Goal: Task Accomplishment & Management: Use online tool/utility

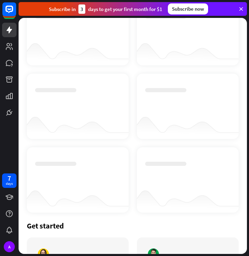
scroll to position [147, 0]
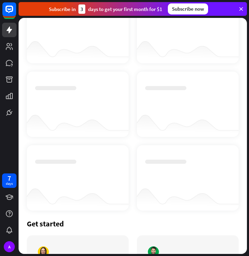
click at [156, 132] on div at bounding box center [188, 123] width 102 height 27
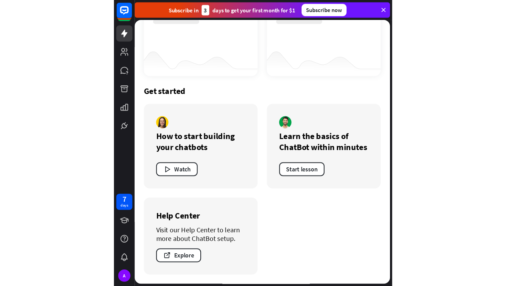
scroll to position [0, 0]
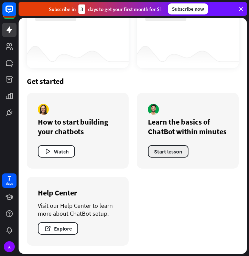
click at [170, 155] on button "Start lesson" at bounding box center [168, 151] width 41 height 12
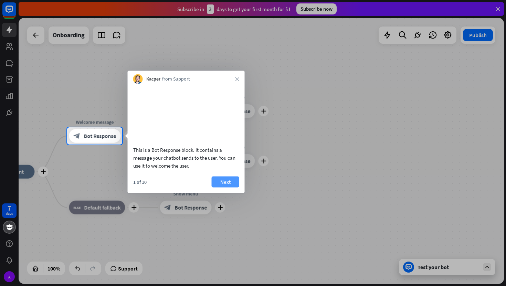
click at [225, 187] on button "Next" at bounding box center [226, 181] width 28 height 11
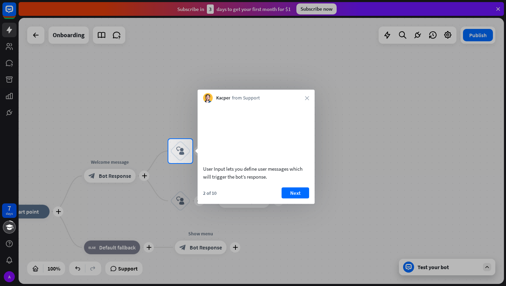
click at [100, 173] on div at bounding box center [253, 224] width 506 height 123
click at [249, 198] on button "Next" at bounding box center [296, 192] width 28 height 11
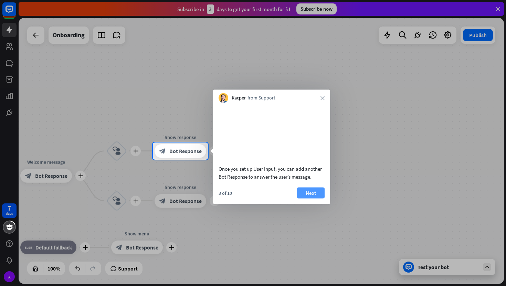
click at [249, 198] on button "Next" at bounding box center [311, 192] width 28 height 11
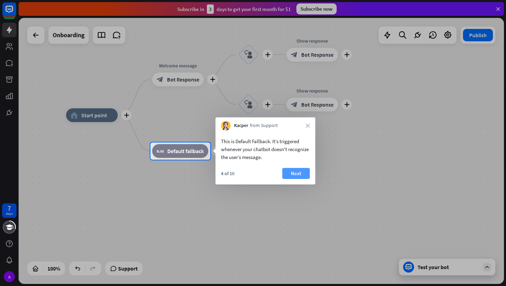
click at [249, 172] on button "Next" at bounding box center [296, 173] width 28 height 11
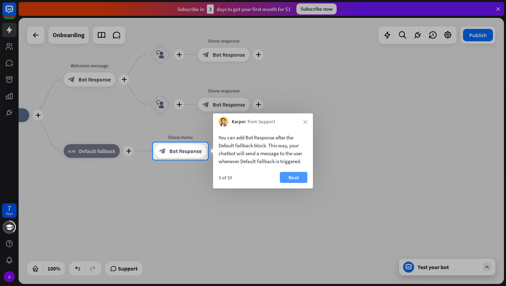
click at [249, 177] on button "Next" at bounding box center [294, 177] width 28 height 11
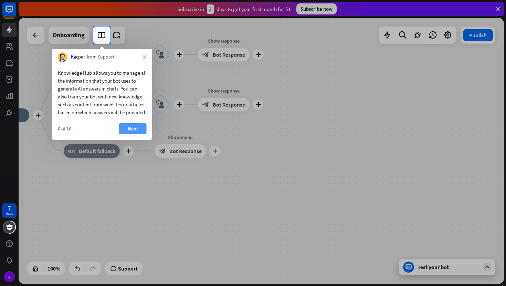
click at [124, 133] on button "Next" at bounding box center [133, 128] width 28 height 11
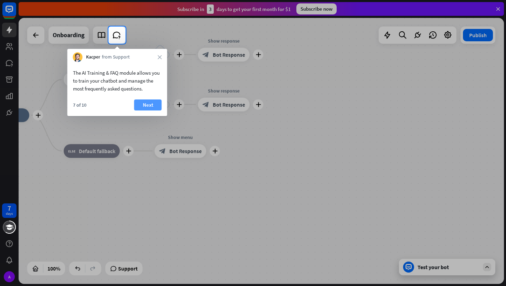
click at [147, 105] on button "Next" at bounding box center [148, 105] width 28 height 11
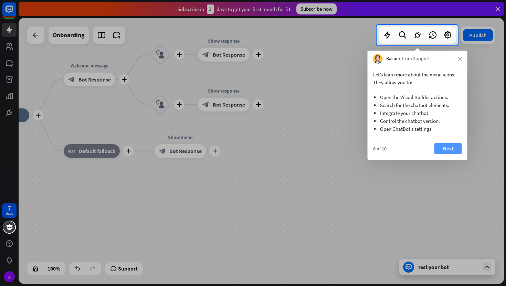
click at [249, 146] on button "Next" at bounding box center [449, 148] width 28 height 11
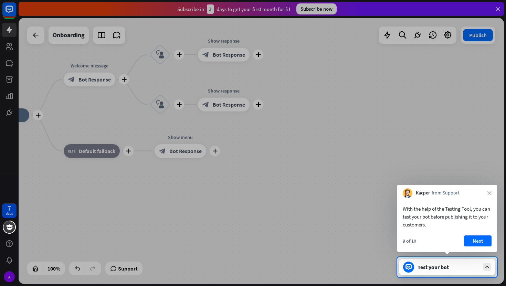
click at [249, 234] on div "With the help of the Testing Tool, you can test your bot before publishing it t…" at bounding box center [447, 225] width 100 height 54
click at [249, 240] on button "Next" at bounding box center [478, 241] width 28 height 11
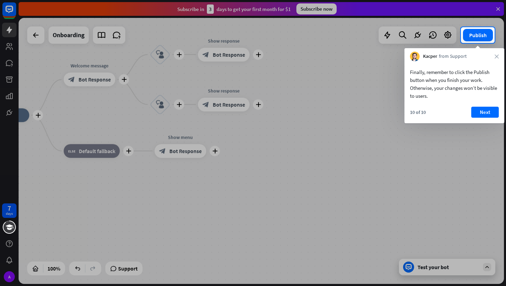
click at [249, 105] on div "Finally, remember to click the Publish button when you finish your work. Otherw…" at bounding box center [455, 92] width 100 height 62
click at [249, 113] on button "Next" at bounding box center [486, 112] width 28 height 11
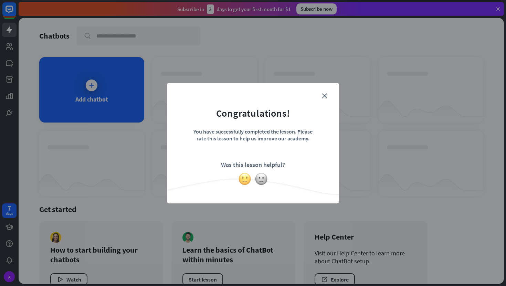
click at [246, 177] on img at bounding box center [244, 179] width 13 height 13
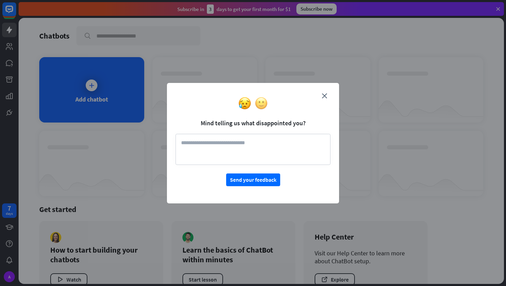
click at [249, 102] on img at bounding box center [261, 103] width 13 height 13
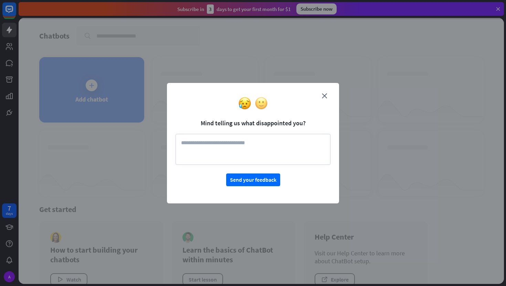
click at [249, 102] on img at bounding box center [261, 103] width 13 height 13
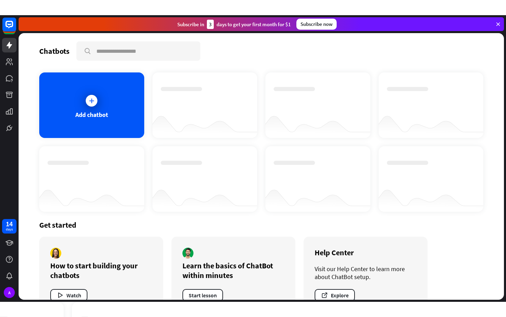
scroll to position [21, 0]
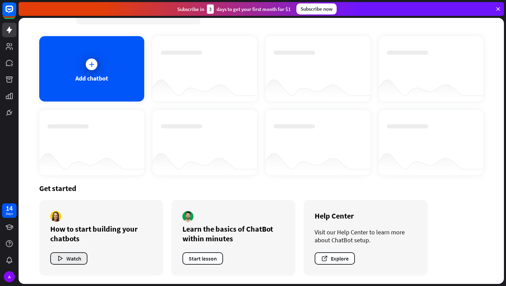
click at [66, 255] on button "Watch" at bounding box center [68, 258] width 37 height 12
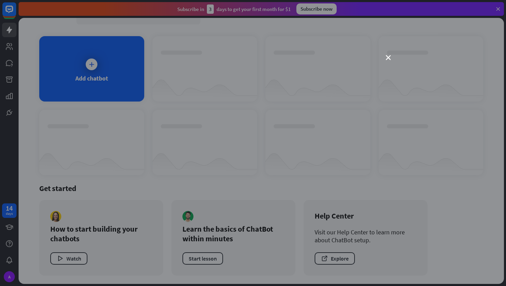
scroll to position [0, 0]
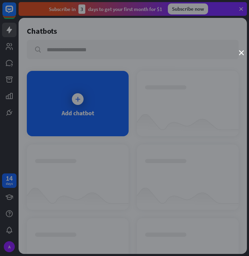
click at [60, 19] on div "close" at bounding box center [124, 128] width 249 height 256
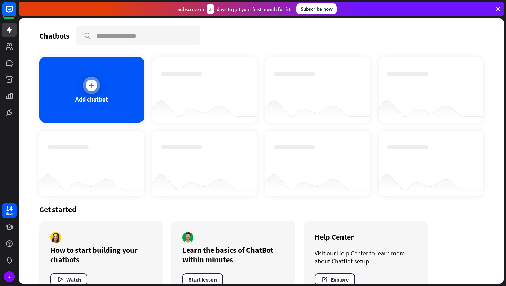
click at [93, 87] on icon at bounding box center [91, 85] width 7 height 7
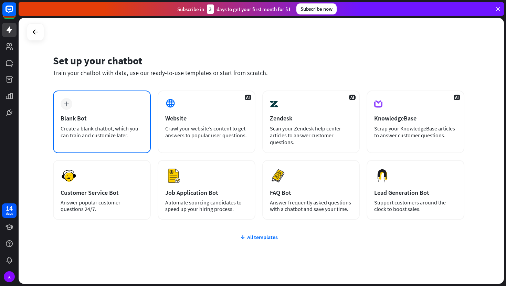
click at [90, 118] on div "Blank Bot" at bounding box center [102, 118] width 83 height 8
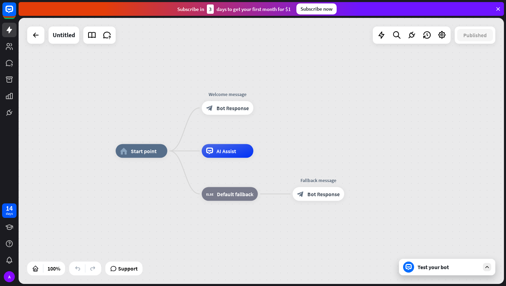
click at [249, 256] on div "Test your bot" at bounding box center [449, 267] width 62 height 7
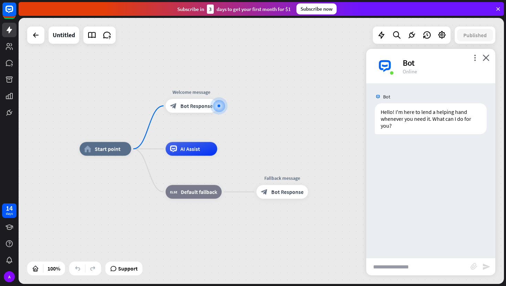
click at [249, 256] on input "text" at bounding box center [418, 266] width 104 height 17
type input "*"
type input "**********"
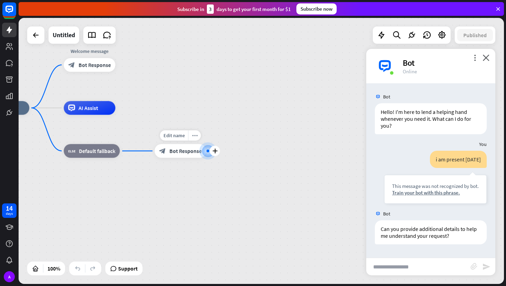
click at [207, 152] on div at bounding box center [207, 151] width 17 height 17
click at [214, 152] on icon "plus" at bounding box center [214, 151] width 5 height 5
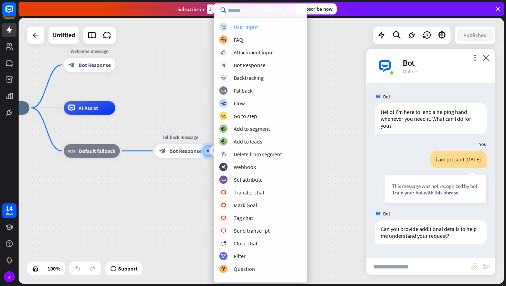
click at [249, 27] on div "User Input" at bounding box center [246, 26] width 24 height 7
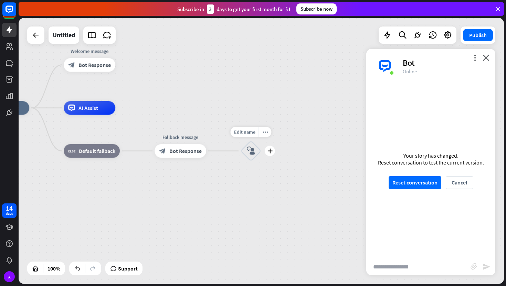
click at [249, 153] on icon "block_user_input" at bounding box center [251, 151] width 8 height 8
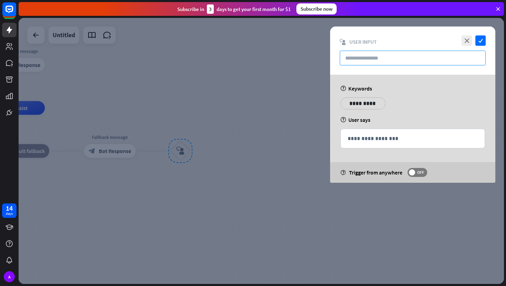
click at [249, 57] on input "text" at bounding box center [413, 58] width 146 height 15
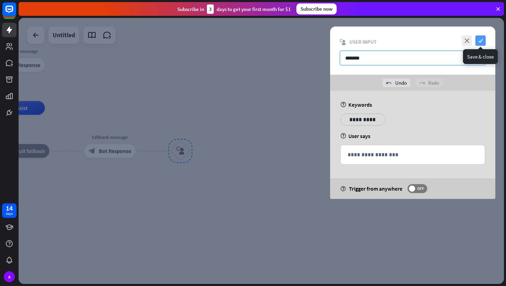
type input "*******"
click at [249, 39] on icon "check" at bounding box center [481, 40] width 10 height 10
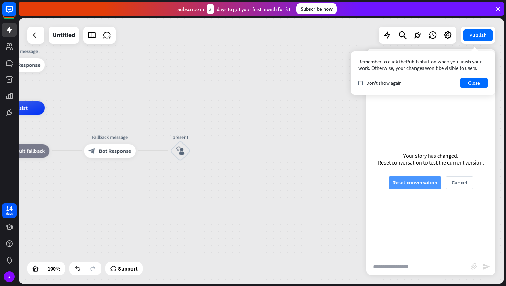
click at [249, 181] on button "Reset conversation" at bounding box center [415, 182] width 53 height 13
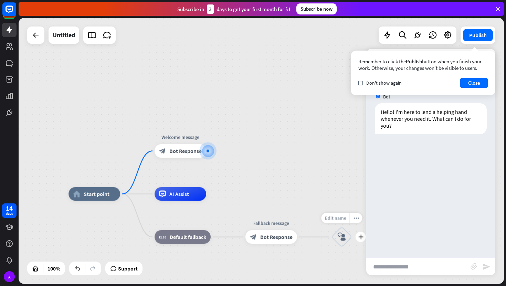
click at [249, 222] on div "Edit name" at bounding box center [335, 218] width 28 height 10
type input "*"
type input "******"
click at [201, 154] on div "home_2 Start point Edit name more_horiz plus Welcome message block_bot_response…" at bounding box center [262, 151] width 486 height 266
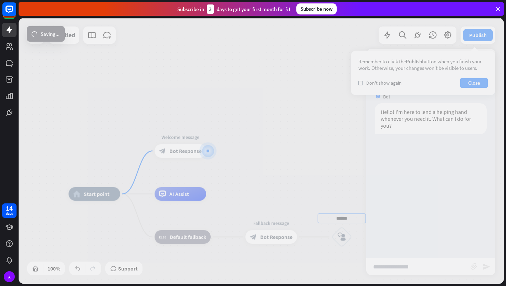
click at [201, 154] on div at bounding box center [262, 151] width 486 height 266
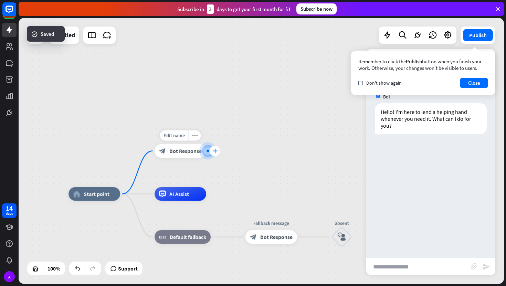
click at [213, 152] on icon "plus" at bounding box center [214, 151] width 5 height 5
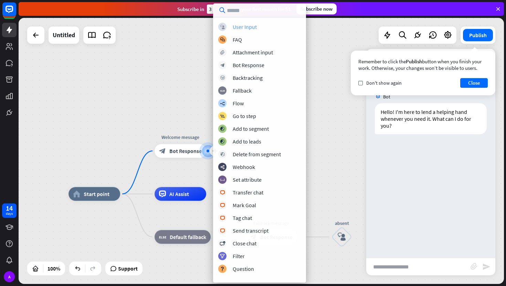
click at [247, 28] on div "User Input" at bounding box center [245, 26] width 24 height 7
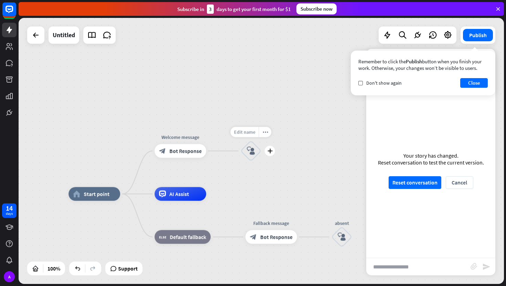
click at [249, 132] on span "Edit name" at bounding box center [244, 132] width 21 height 6
type input "*"
type input "*******"
click at [249, 184] on div "home_2 Start point Welcome message block_bot_response Bot Response ******* bloc…" at bounding box center [262, 151] width 486 height 266
click at [249, 256] on input "text" at bounding box center [418, 266] width 104 height 17
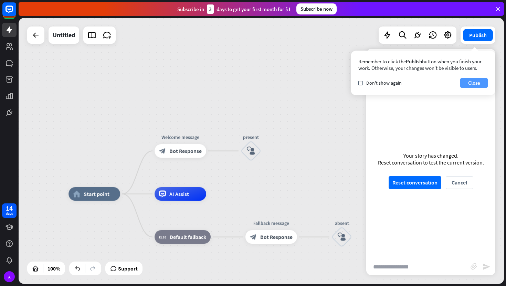
type input "**********"
click at [249, 83] on button "Close" at bounding box center [474, 83] width 28 height 10
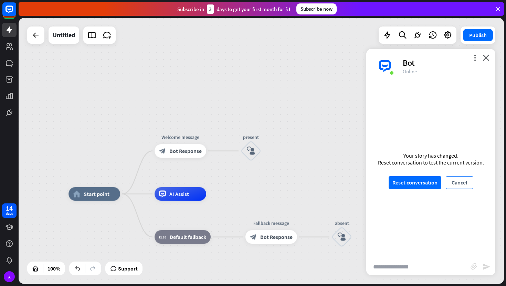
click at [249, 180] on button "Cancel" at bounding box center [460, 182] width 28 height 13
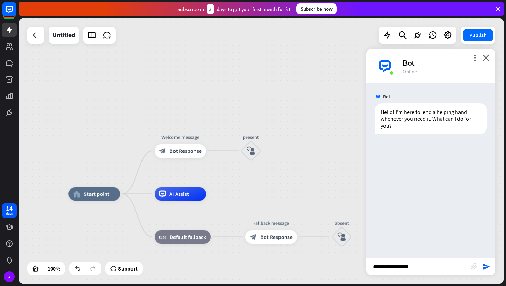
click at [249, 256] on div "block_attachment" at bounding box center [477, 267] width 12 height 8
click at [249, 256] on icon "send" at bounding box center [487, 267] width 8 height 8
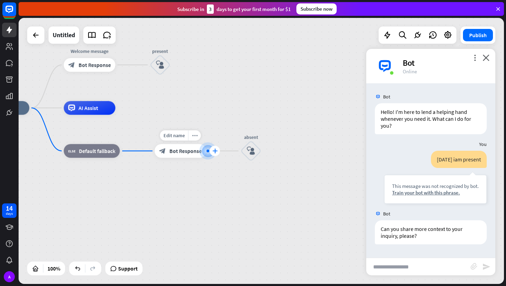
click at [214, 149] on icon "plus" at bounding box center [214, 151] width 5 height 5
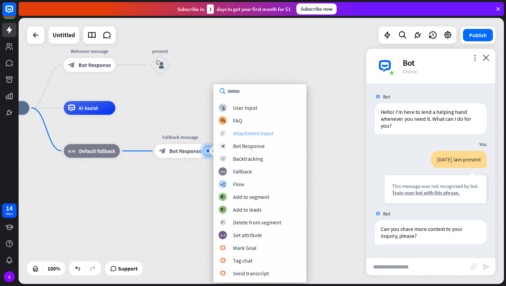
click at [249, 134] on div "Attachment input" at bounding box center [253, 133] width 40 height 7
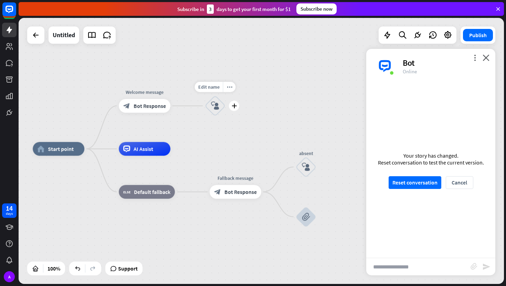
click at [219, 107] on icon "block_user_input" at bounding box center [215, 106] width 8 height 8
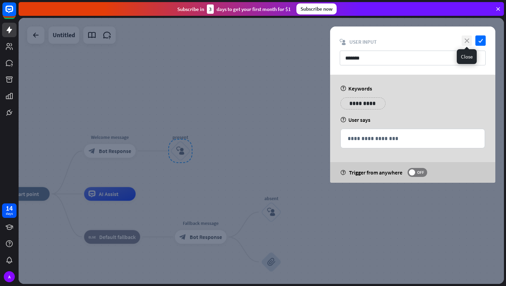
click at [249, 43] on icon "close" at bounding box center [467, 40] width 10 height 10
